Goal: Task Accomplishment & Management: Manage account settings

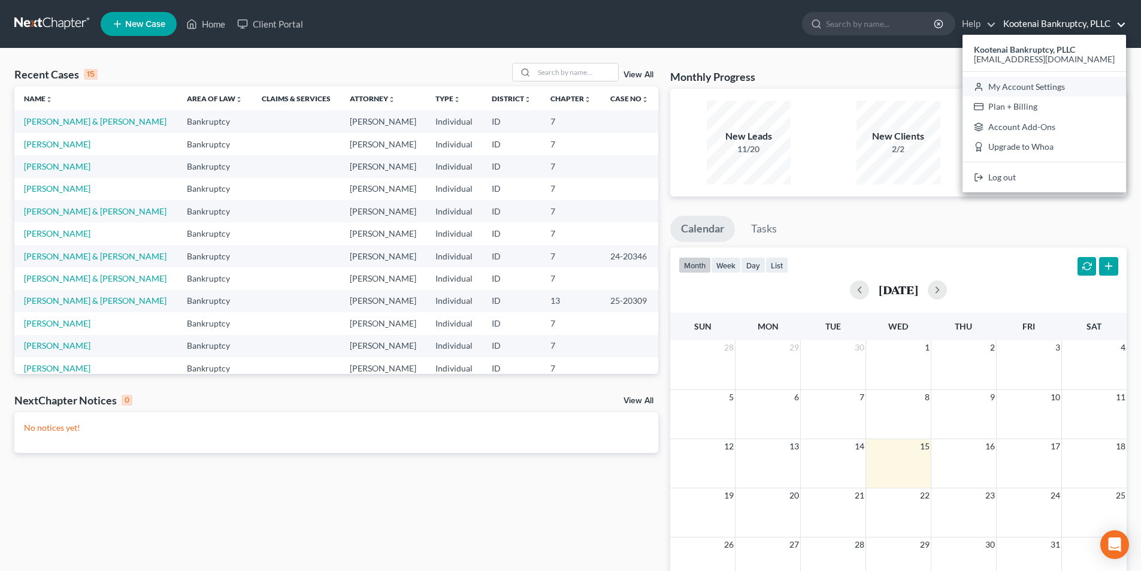
click at [1033, 87] on link "My Account Settings" at bounding box center [1045, 87] width 164 height 20
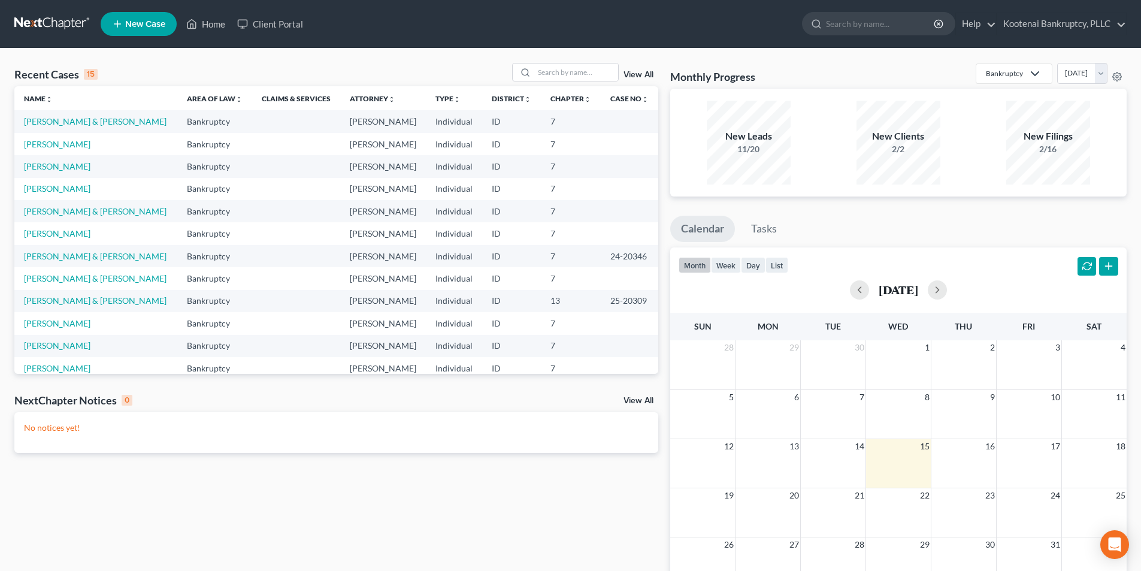
select select "23"
select select "29"
select select "13"
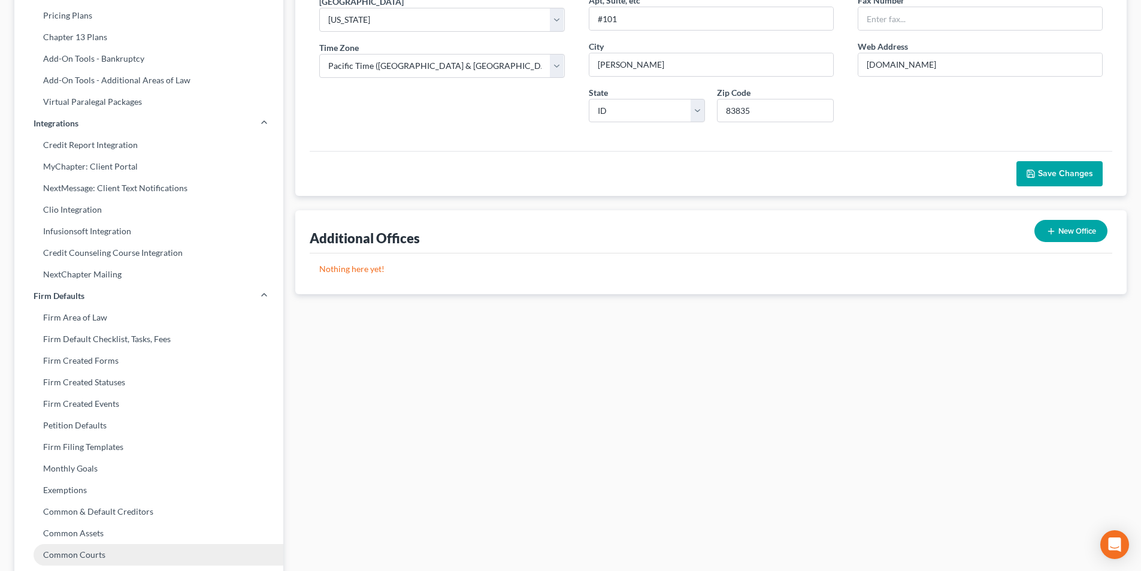
scroll to position [338, 0]
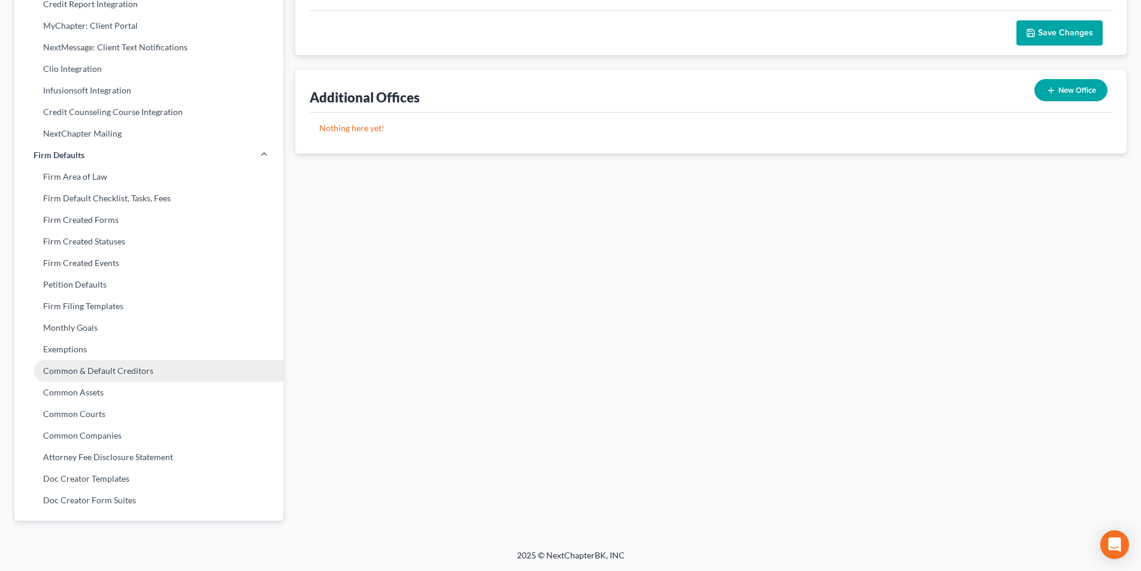
click at [94, 367] on link "Common & Default Creditors" at bounding box center [148, 371] width 269 height 22
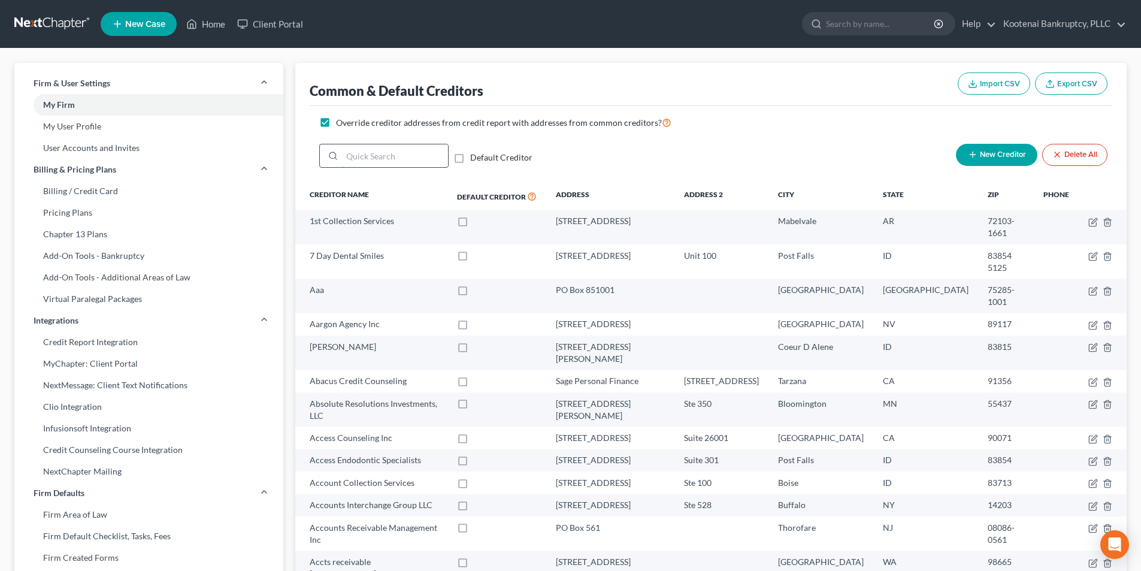
click at [362, 154] on input "search" at bounding box center [395, 155] width 106 height 23
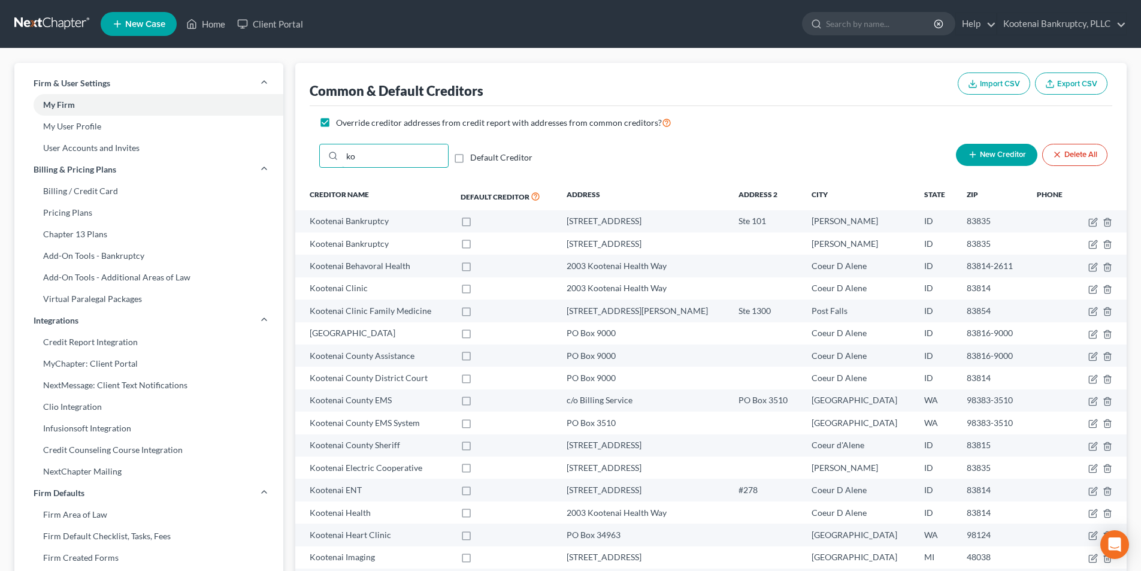
type input "k"
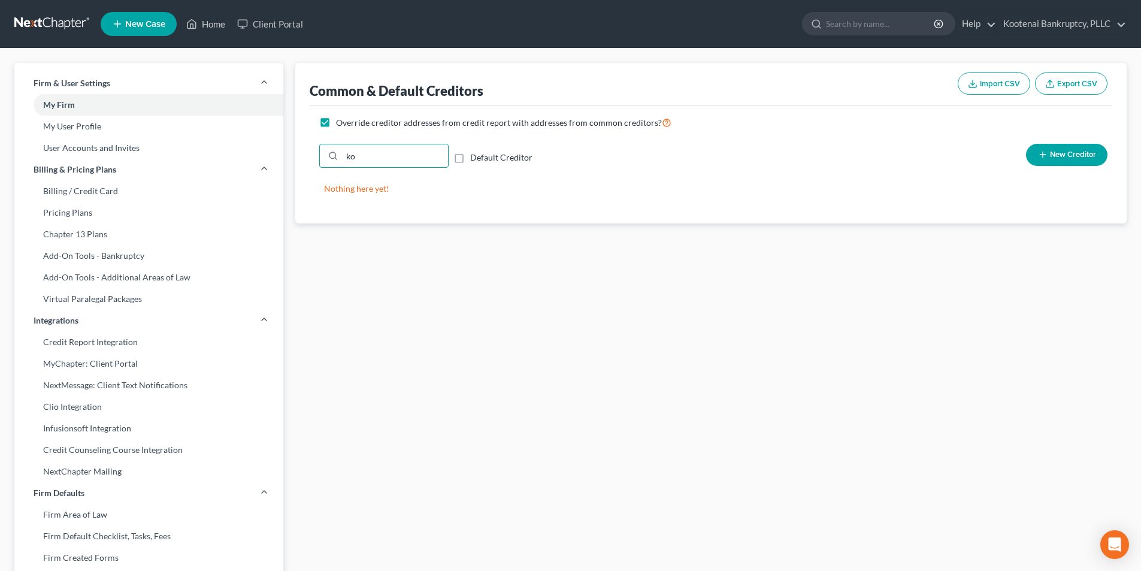
type input "k"
